Goal: Complete application form

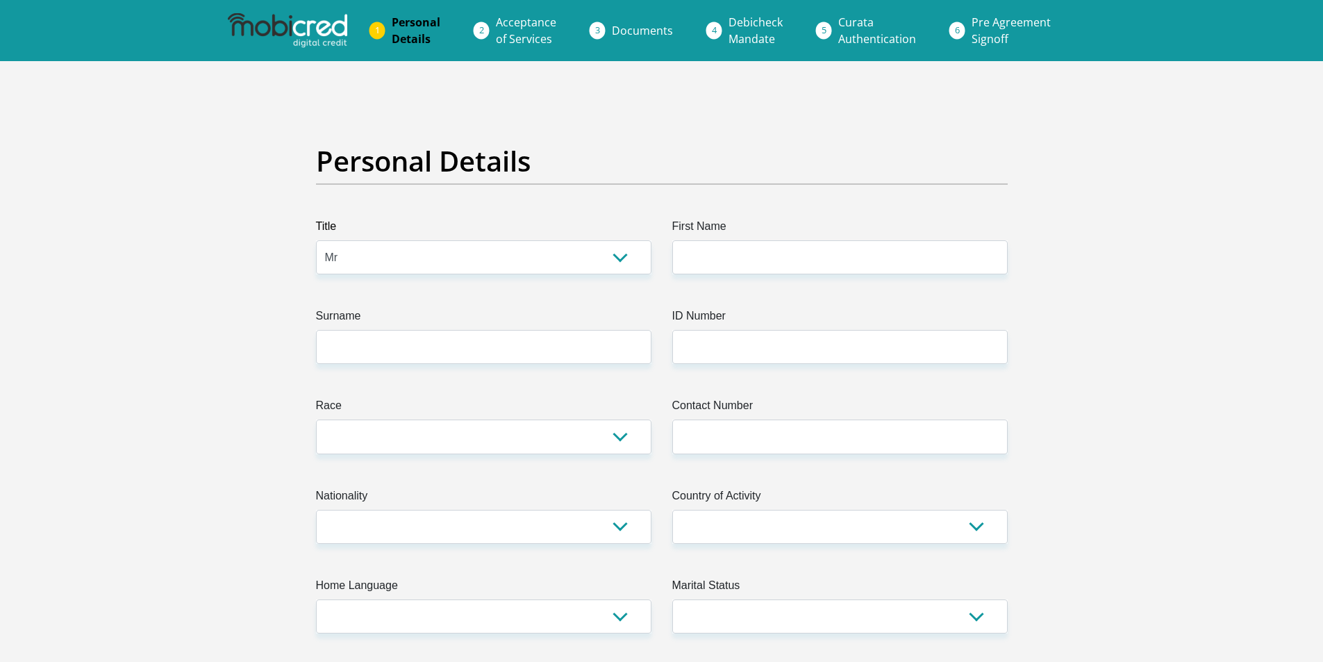
select select "Mr"
click at [396, 334] on input "Surname" at bounding box center [483, 347] width 335 height 34
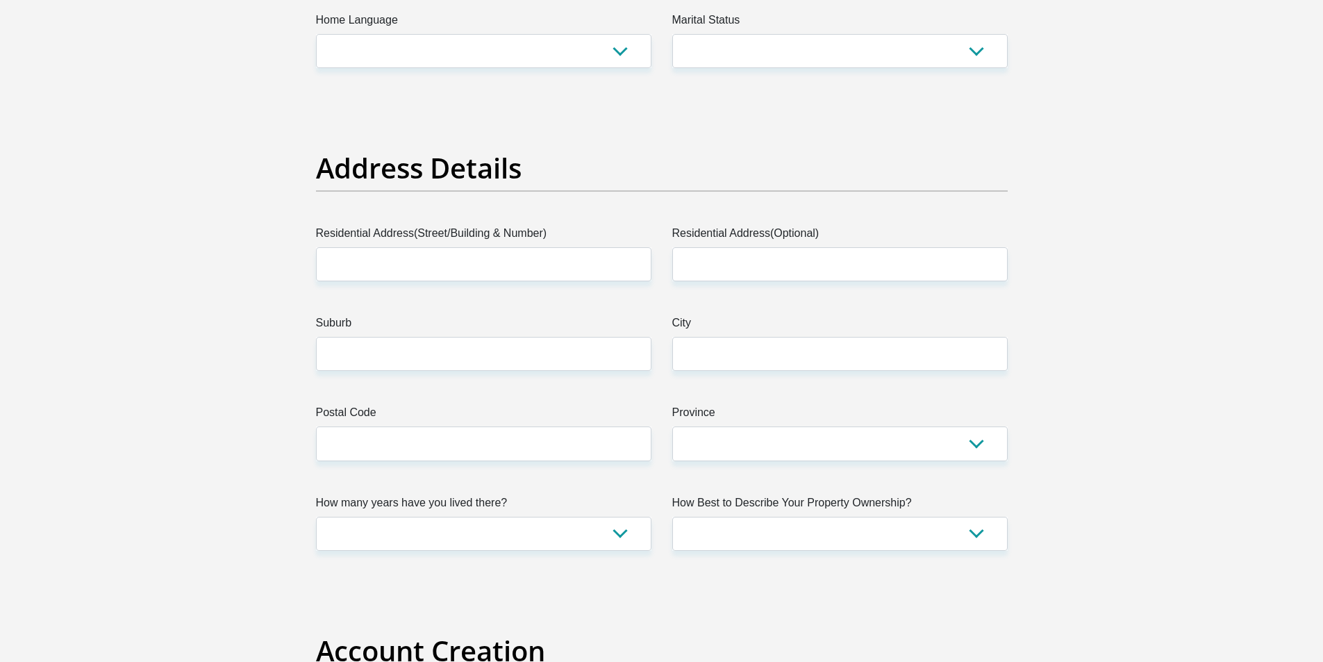
scroll to position [794, 0]
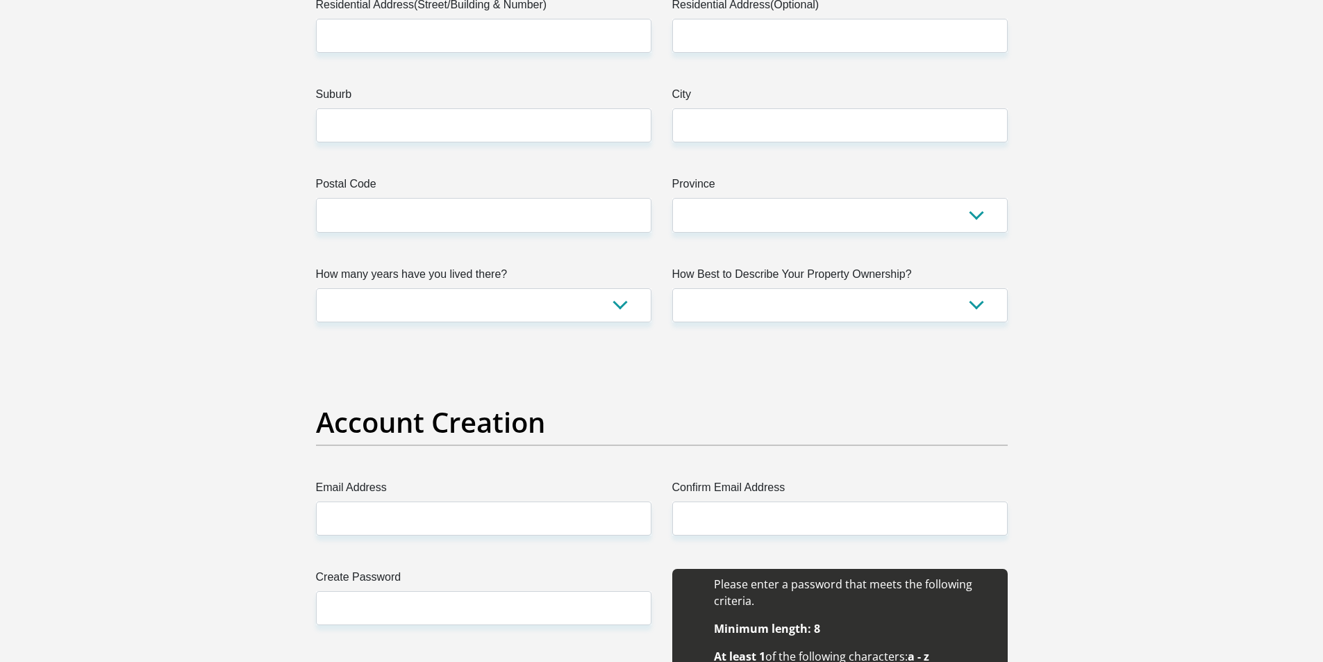
type input "ZENANI"
click at [522, 298] on select "less than 1 year 1-3 years 3-5 years 5+ years" at bounding box center [483, 305] width 335 height 34
select select "4"
click at [316, 288] on select "less than 1 year 1-3 years 3-5 years 5+ years" at bounding box center [483, 305] width 335 height 34
click at [795, 311] on select "Owned Rented Family Owned Company Dwelling" at bounding box center [839, 305] width 335 height 34
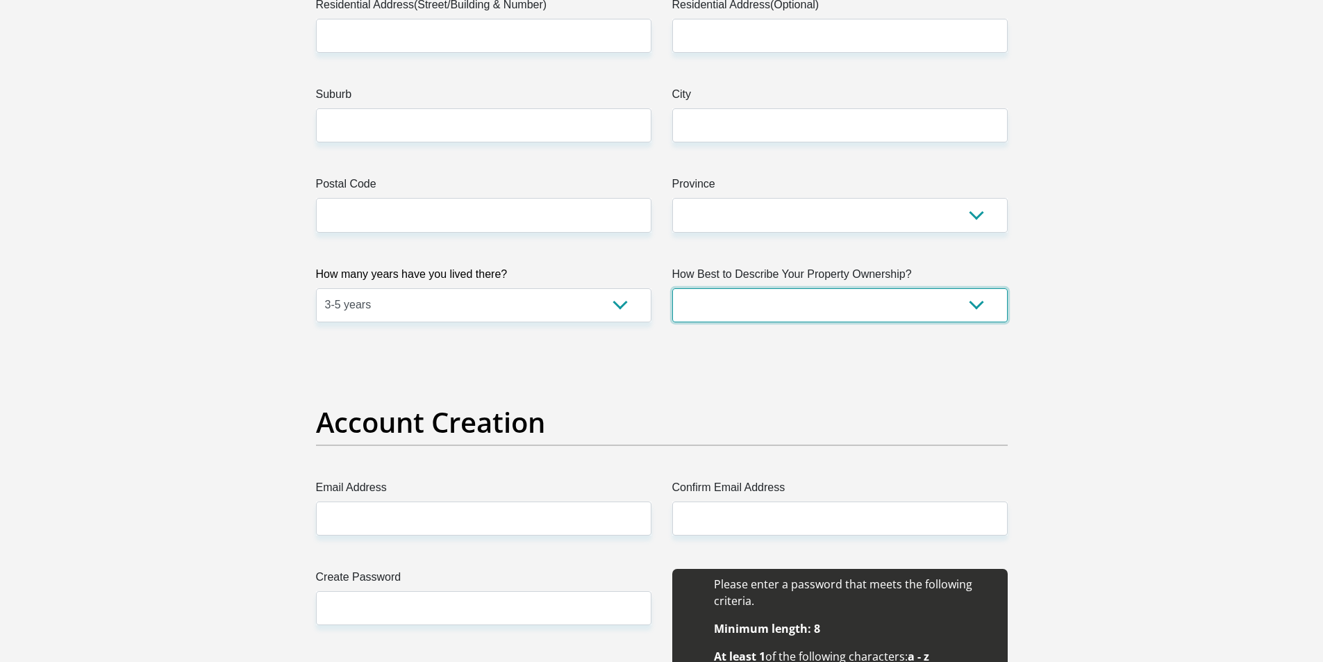
select select "Company Dwelling"
click at [672, 288] on select "Owned Rented Family Owned Company Dwelling" at bounding box center [839, 305] width 335 height 34
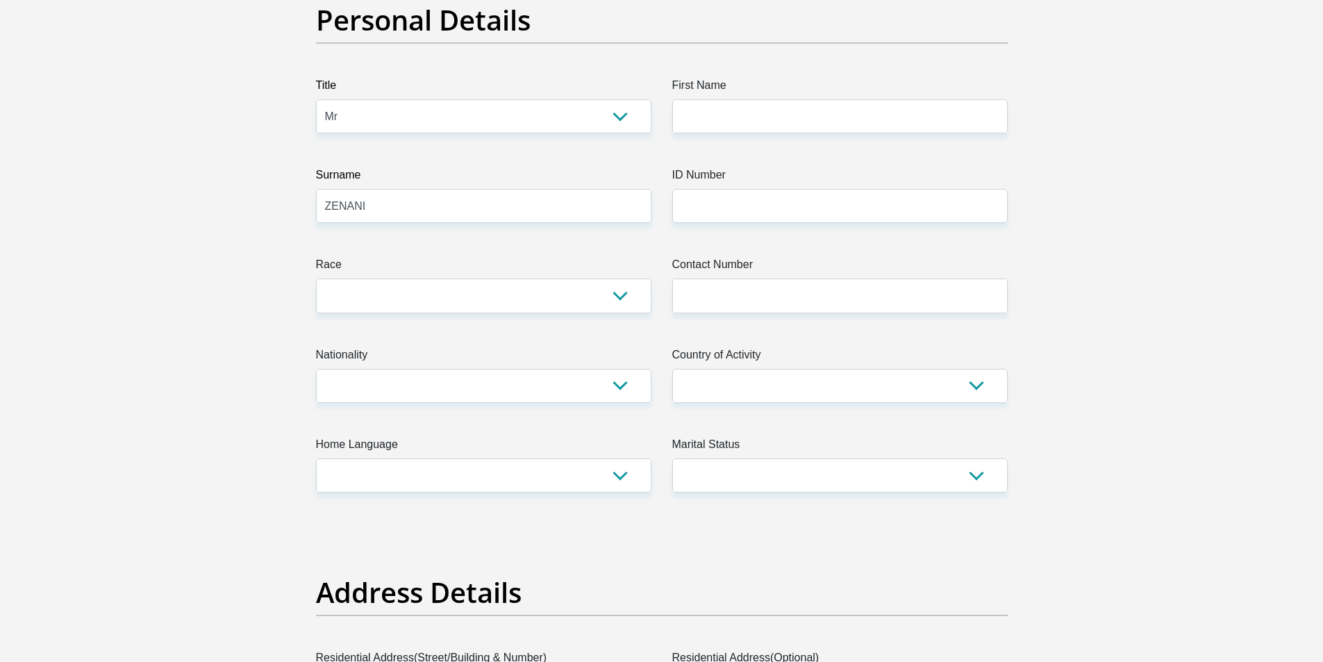
scroll to position [0, 0]
